Goal: Transaction & Acquisition: Download file/media

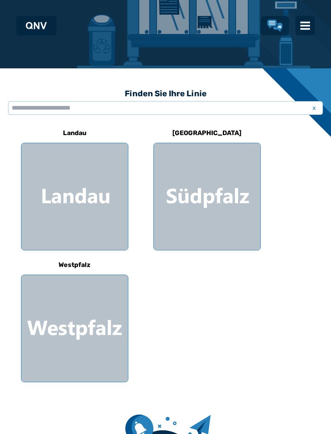
scroll to position [162, 0]
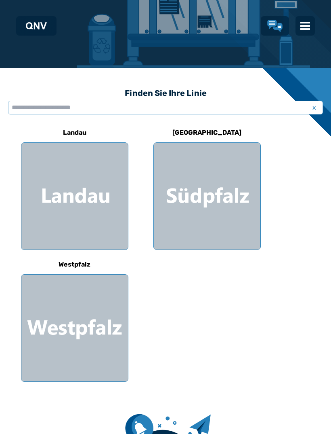
click at [198, 185] on div at bounding box center [207, 196] width 107 height 107
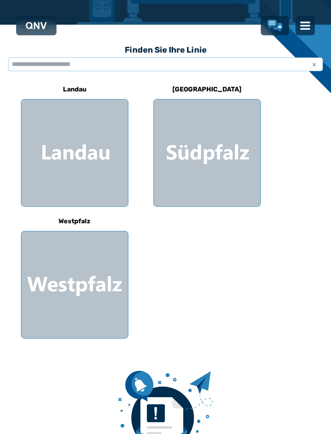
scroll to position [207, 0]
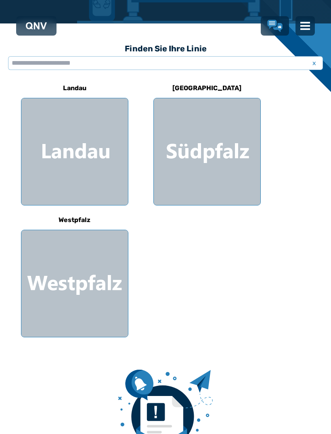
click at [108, 275] on div at bounding box center [74, 283] width 107 height 107
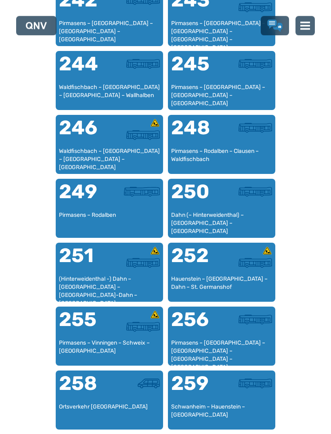
scroll to position [1147, 0]
click at [252, 215] on div "Dahn (– Hinterweidenthal) – [GEOGRAPHIC_DATA] – [GEOGRAPHIC_DATA]" at bounding box center [221, 223] width 101 height 24
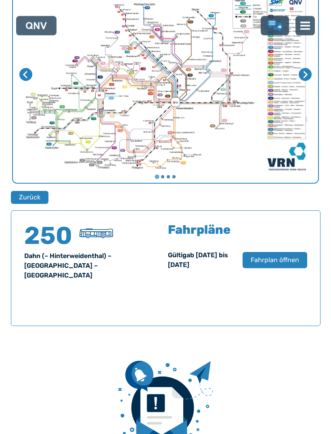
scroll to position [239, 0]
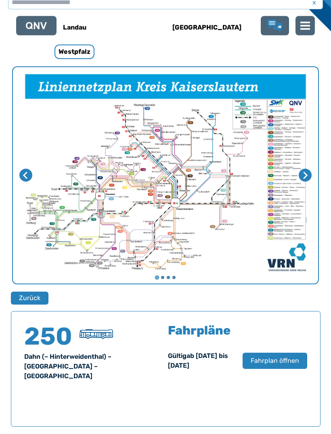
click at [276, 359] on span "Fahrplan öffnen" at bounding box center [275, 361] width 49 height 10
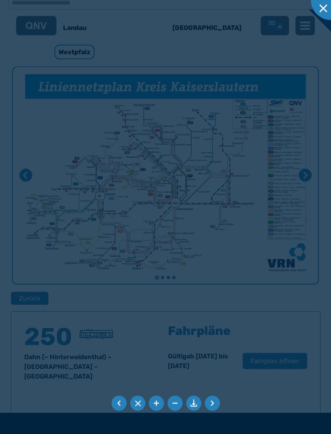
scroll to position [268, 0]
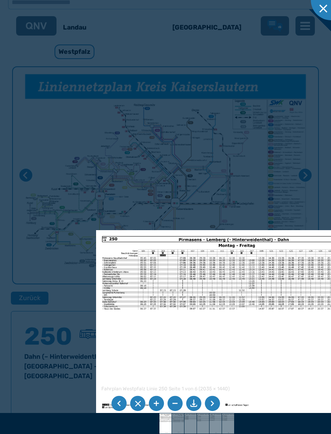
click at [286, 169] on div at bounding box center [165, 217] width 331 height 434
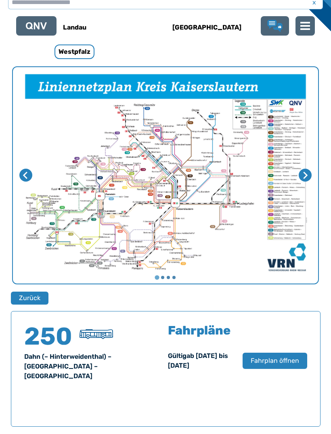
click at [281, 361] on span "Fahrplan öffnen" at bounding box center [275, 361] width 49 height 10
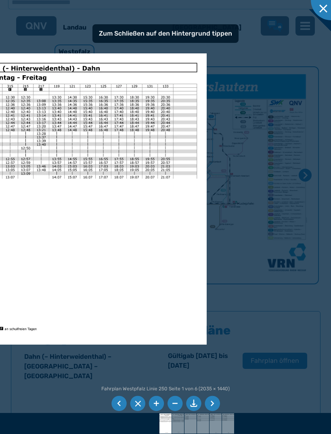
click at [316, 257] on div at bounding box center [165, 217] width 331 height 434
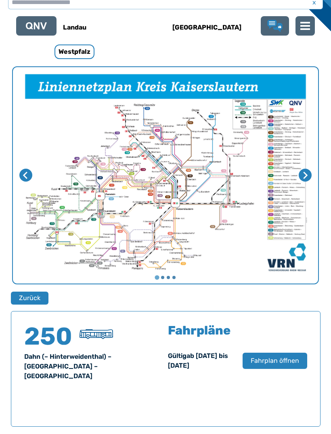
click at [278, 349] on div "Fahrpläne Gültig ab [DATE] bis [DATE] Fahrplan öffnen" at bounding box center [237, 354] width 139 height 61
click at [271, 359] on span "Fahrplan öffnen" at bounding box center [275, 361] width 49 height 10
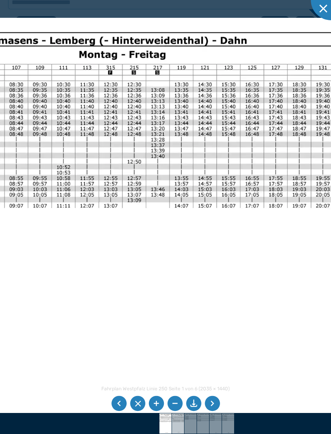
click at [178, 433] on img at bounding box center [178, 423] width 29 height 20
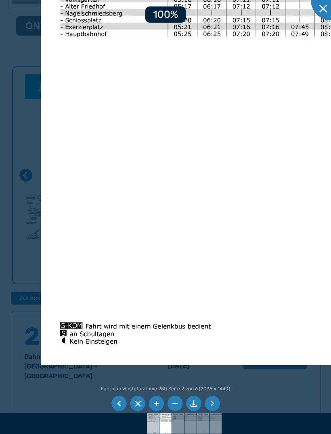
click at [156, 433] on img at bounding box center [153, 423] width 29 height 20
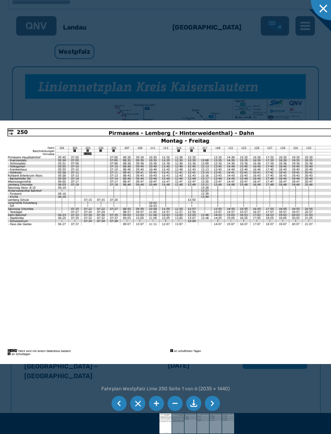
click at [191, 411] on li at bounding box center [193, 403] width 15 height 15
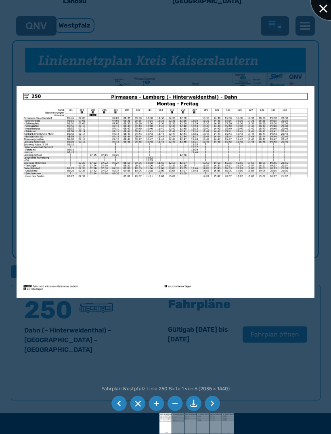
click at [316, 12] on div at bounding box center [331, 0] width 40 height 40
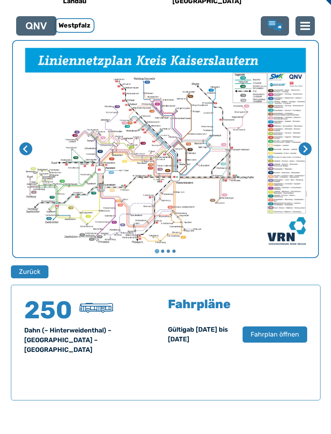
click at [309, 149] on icon "Nächste Seite" at bounding box center [306, 149] width 8 height 8
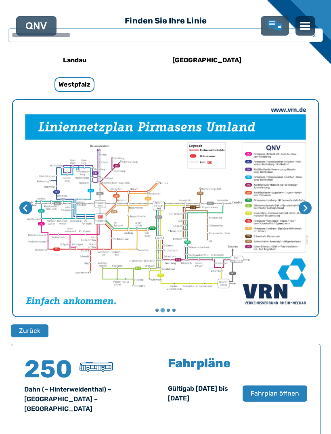
scroll to position [229, 0]
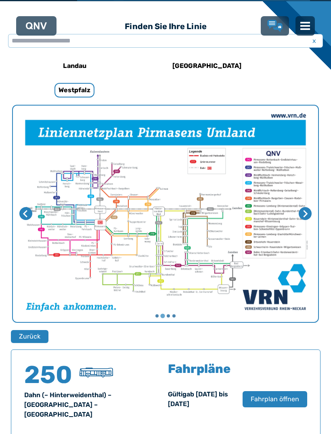
click at [272, 397] on span "Fahrplan öffnen" at bounding box center [275, 399] width 49 height 10
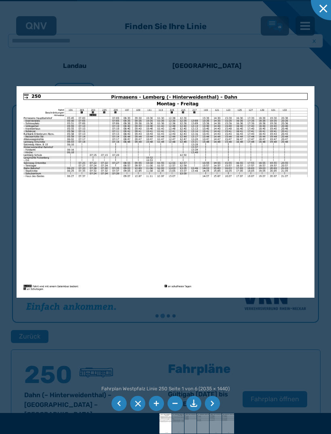
click at [255, 344] on div at bounding box center [165, 217] width 331 height 434
